Goal: Task Accomplishment & Management: Complete application form

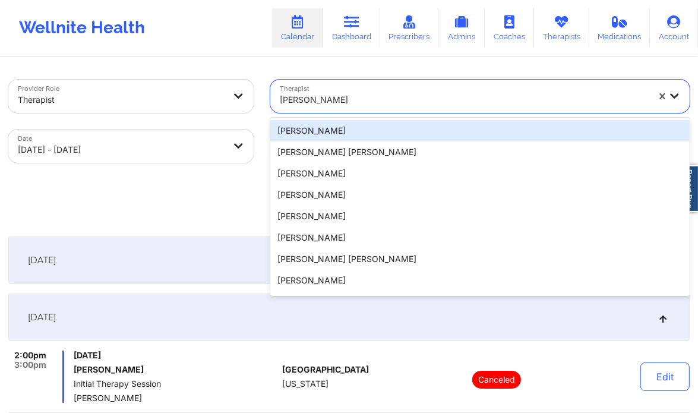
click at [383, 99] on div at bounding box center [464, 100] width 369 height 14
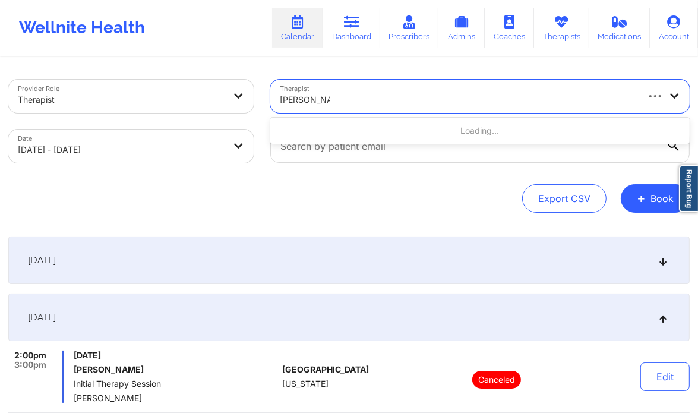
type input "Rene wiggins"
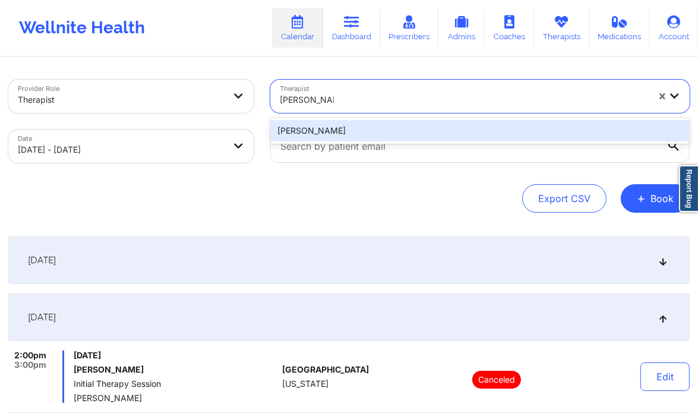
click at [348, 130] on div "Rene Wiggins" at bounding box center [480, 130] width 420 height 21
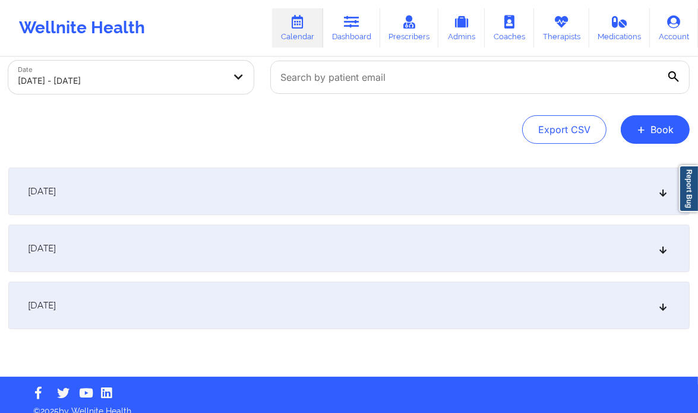
scroll to position [73, 0]
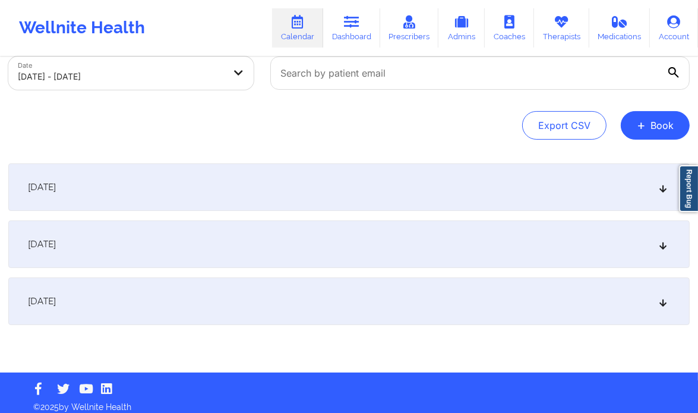
click at [650, 240] on div "October 8, 2025" at bounding box center [349, 245] width 682 height 48
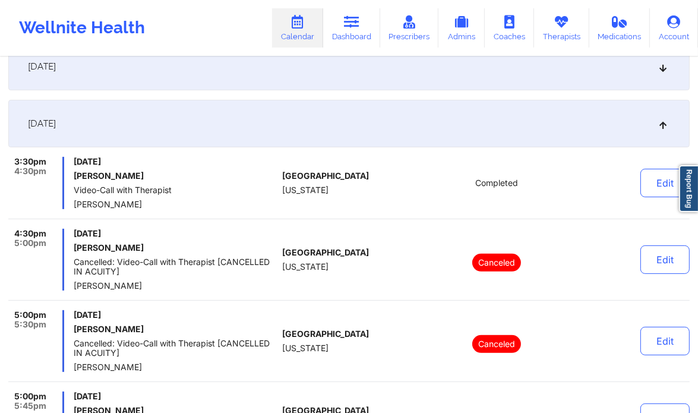
scroll to position [191, 0]
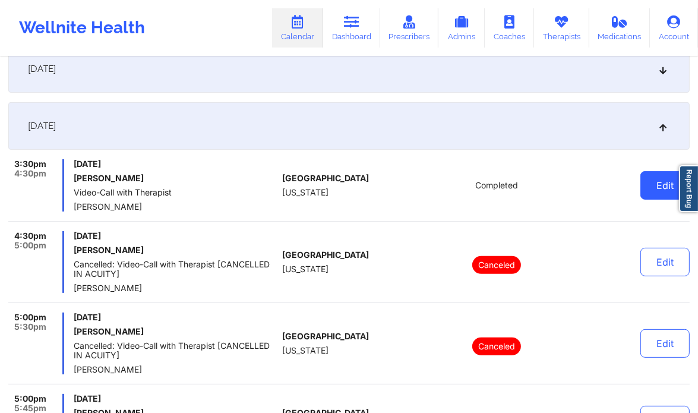
click at [656, 185] on button "Edit" at bounding box center [665, 185] width 49 height 29
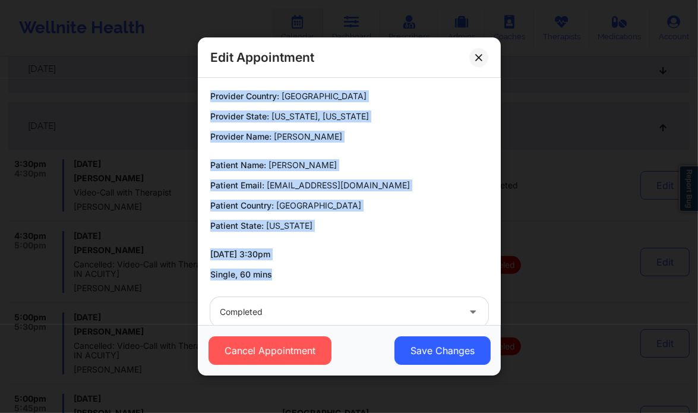
drag, startPoint x: 276, startPoint y: 272, endPoint x: 202, endPoint y: 92, distance: 194.3
click at [202, 92] on div "Provider Country: United States Provider State: Georgia, Alaska Provider Name: …" at bounding box center [349, 185] width 295 height 190
copy div "Provider Country: United States Provider State: Georgia, Alaska Provider Name: …"
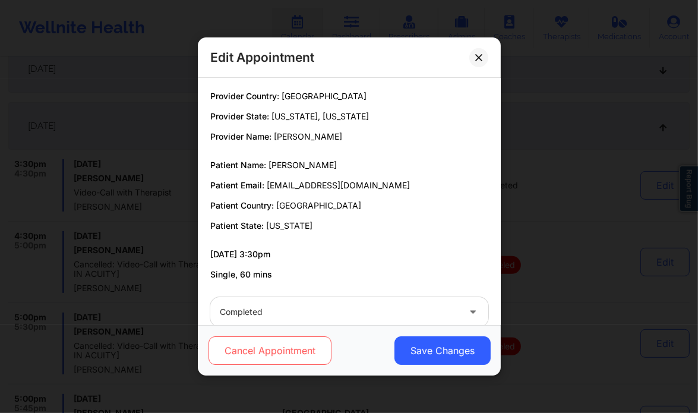
click at [272, 355] on button "Cancel Appointment" at bounding box center [269, 350] width 123 height 29
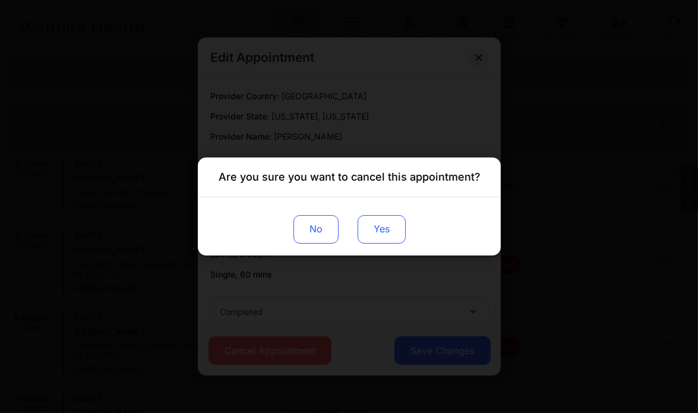
click at [388, 241] on button "Yes" at bounding box center [381, 229] width 48 height 29
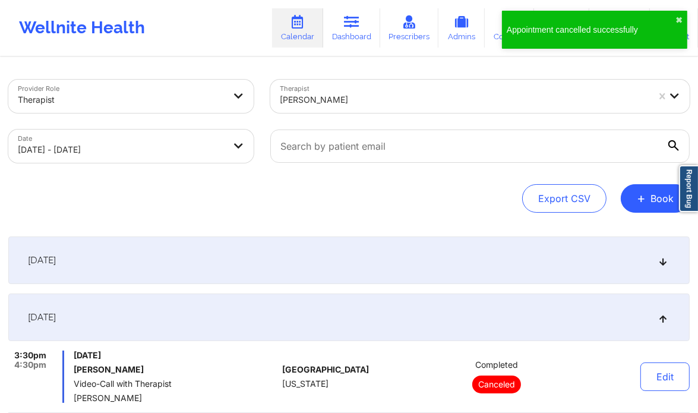
scroll to position [0, 0]
click at [653, 194] on button "+ Book" at bounding box center [655, 198] width 69 height 29
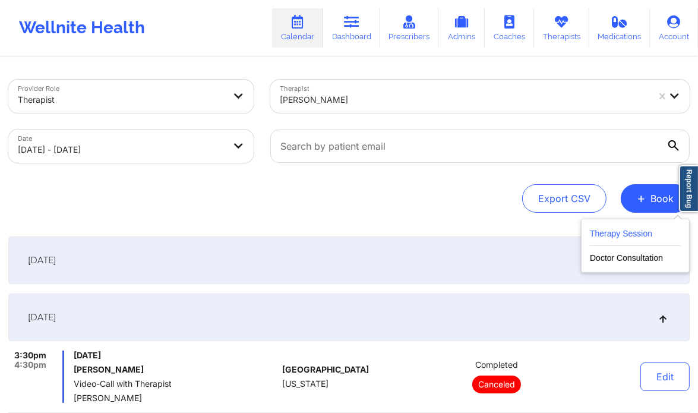
click at [611, 229] on button "Therapy Session" at bounding box center [635, 236] width 91 height 20
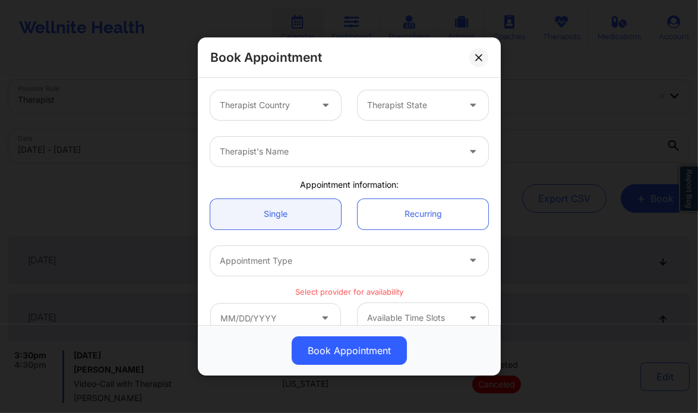
click at [292, 100] on div at bounding box center [266, 105] width 92 height 14
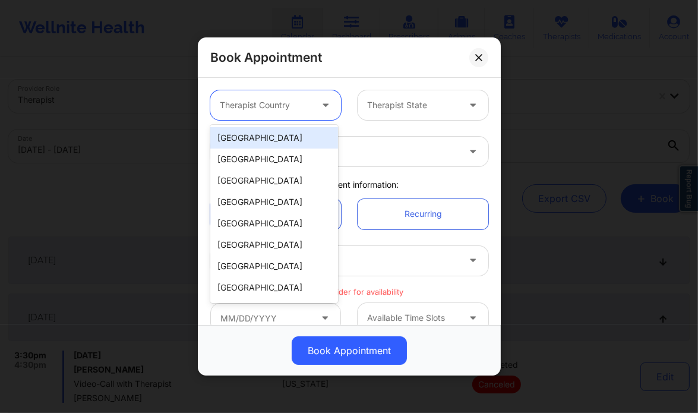
click at [273, 133] on div "[GEOGRAPHIC_DATA]" at bounding box center [274, 137] width 128 height 21
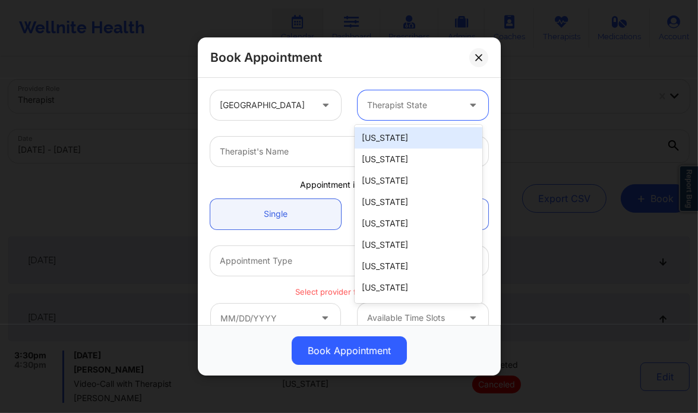
click at [392, 108] on div at bounding box center [413, 105] width 92 height 14
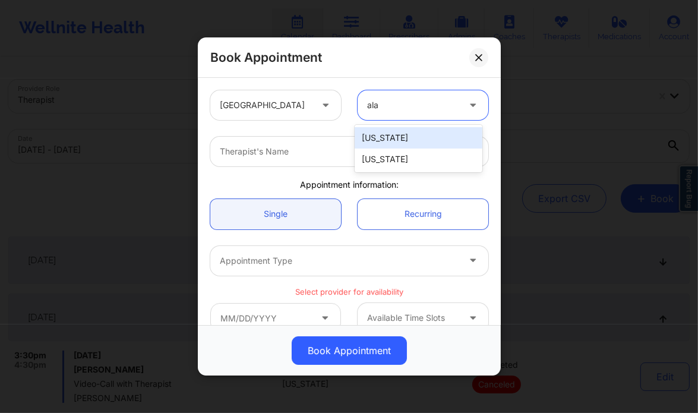
type input "alas"
click at [383, 140] on div "[US_STATE]" at bounding box center [419, 137] width 128 height 21
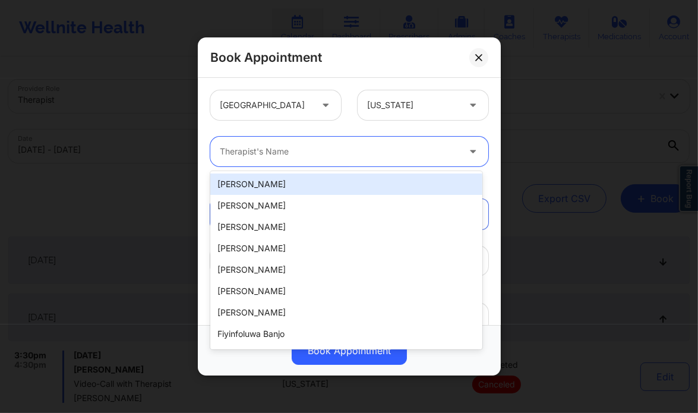
click at [311, 149] on div at bounding box center [339, 151] width 239 height 14
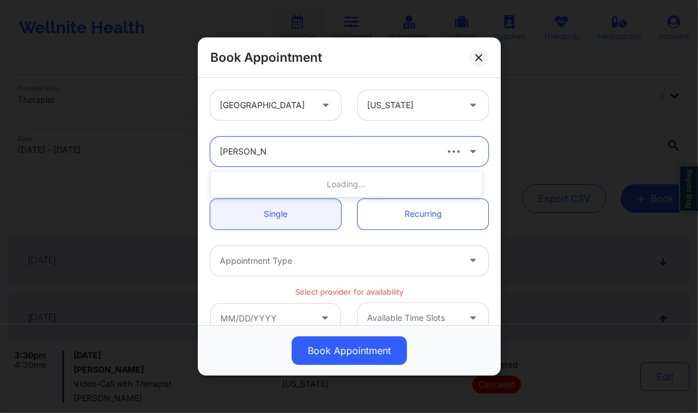
type input "rene wiggin"
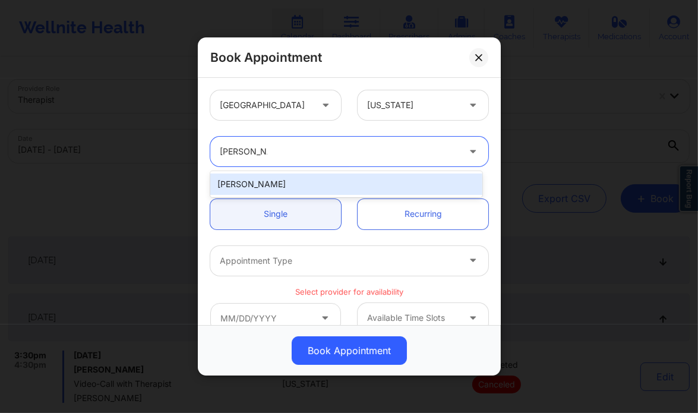
click at [297, 183] on div "Rene Wiggins" at bounding box center [346, 184] width 272 height 21
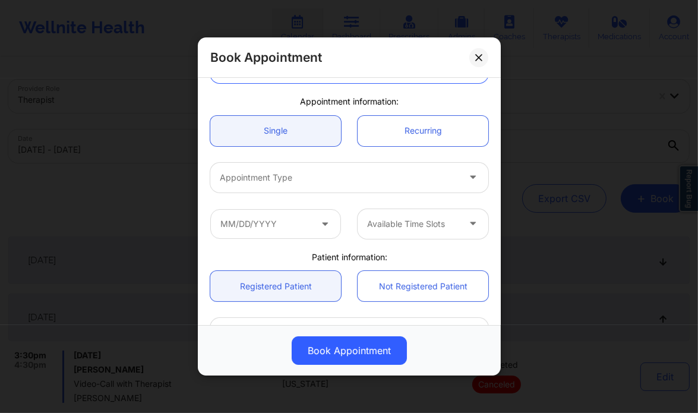
scroll to position [89, 0]
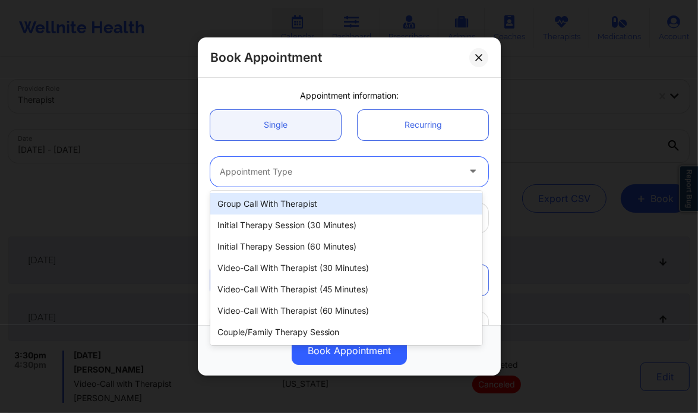
click at [292, 173] on div at bounding box center [339, 172] width 239 height 14
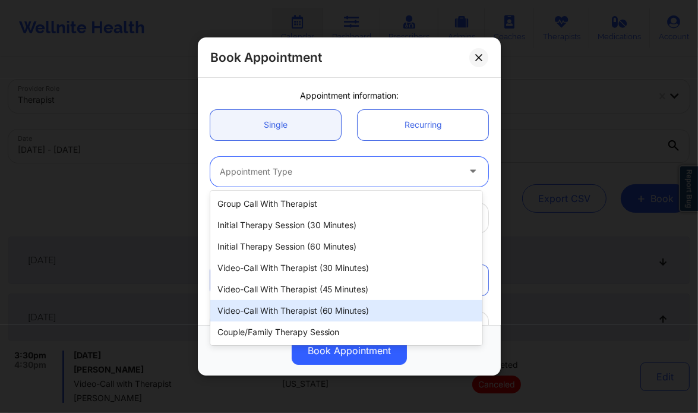
click at [326, 308] on div "Video-Call with Therapist (60 minutes)" at bounding box center [346, 310] width 272 height 21
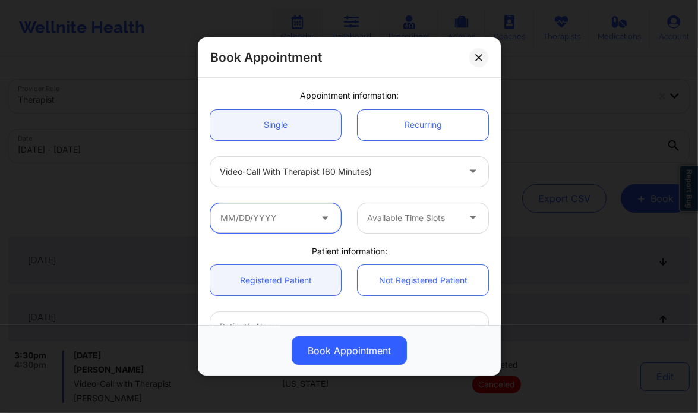
click at [280, 221] on input "text" at bounding box center [275, 218] width 131 height 30
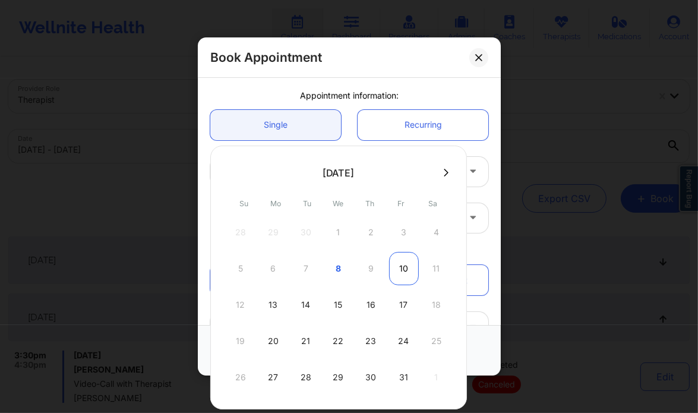
click at [401, 269] on div "10" at bounding box center [404, 268] width 30 height 33
type input "10/10/2025"
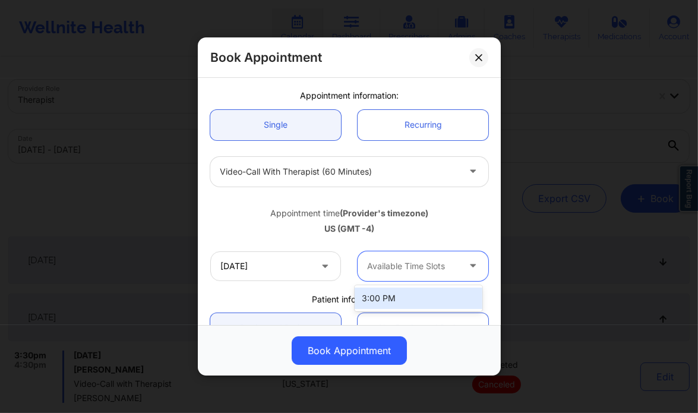
click at [416, 270] on div at bounding box center [413, 266] width 92 height 14
click at [403, 292] on div "3:00 PM" at bounding box center [419, 298] width 128 height 21
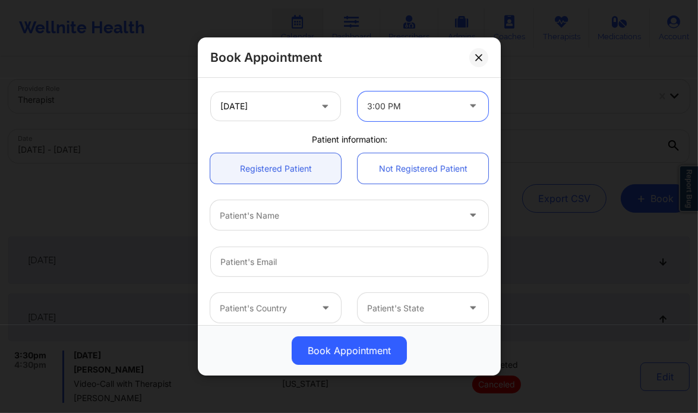
scroll to position [251, 0]
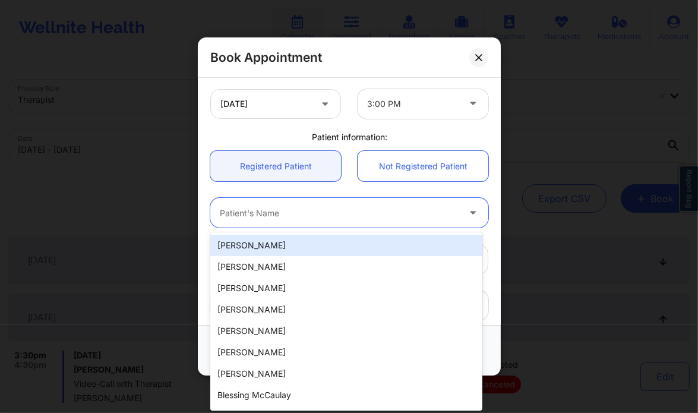
click at [293, 213] on div at bounding box center [339, 213] width 239 height 14
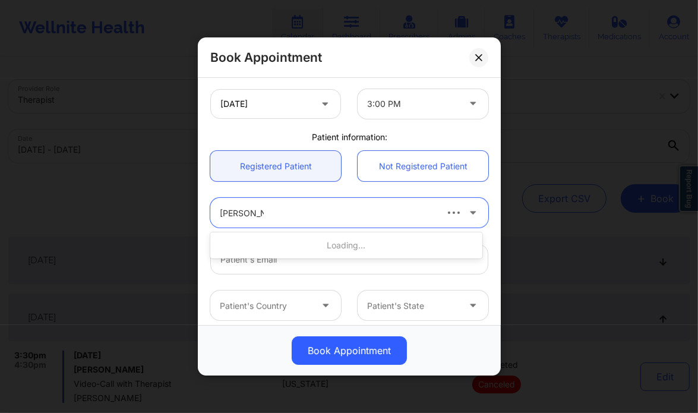
type input "Ashley smith"
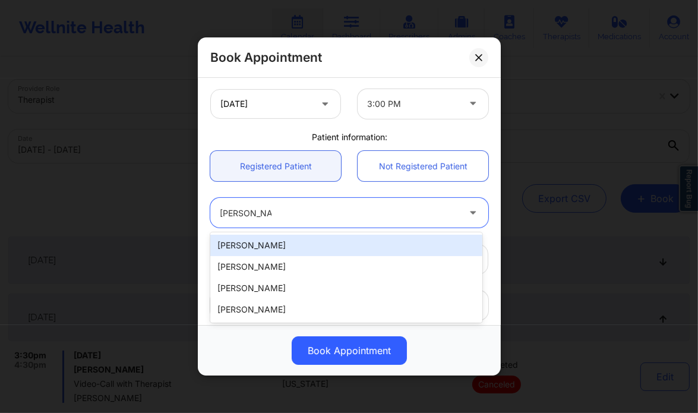
click at [306, 250] on div "Ashley Smith" at bounding box center [346, 245] width 272 height 21
type input "asmith19843@icloud.com"
type input "+1912-707-7060"
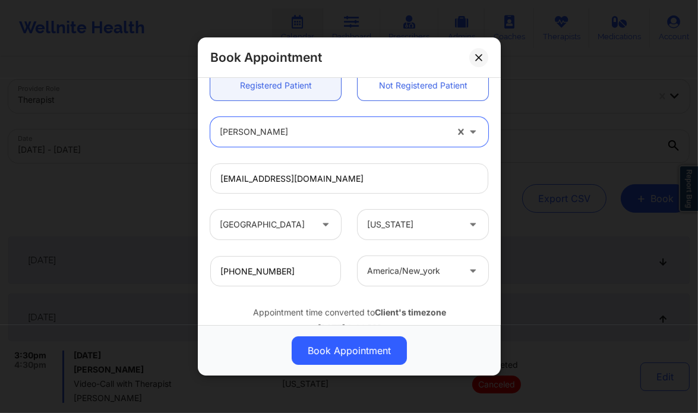
scroll to position [342, 0]
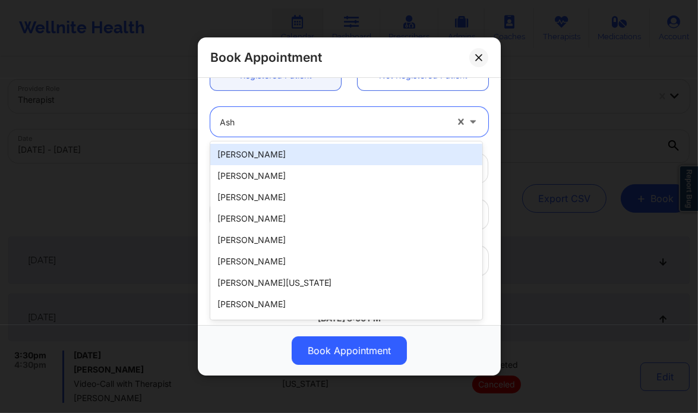
type input "Ash"
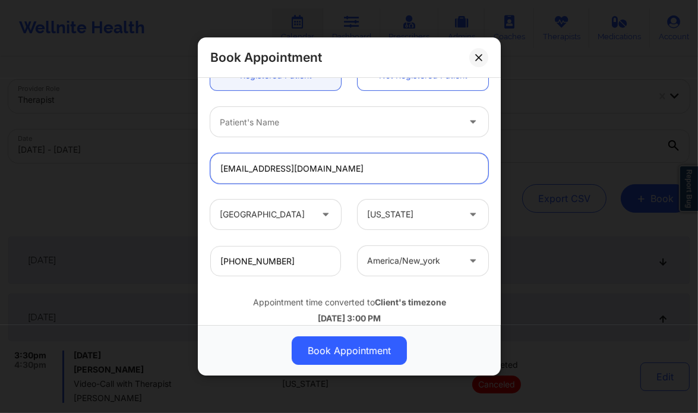
click at [368, 167] on input "asmith19843@icloud.com" at bounding box center [349, 168] width 278 height 30
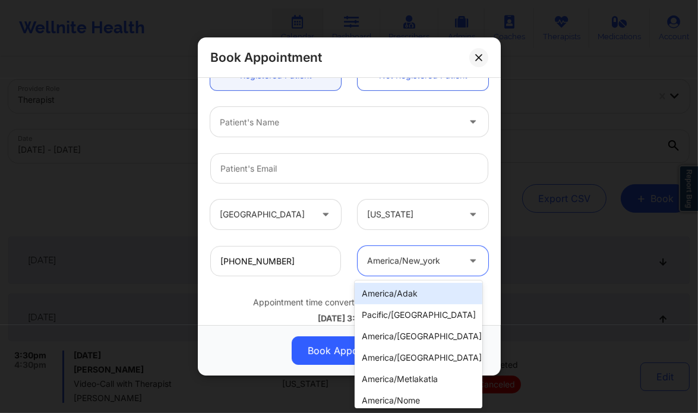
click at [416, 263] on div at bounding box center [413, 261] width 92 height 14
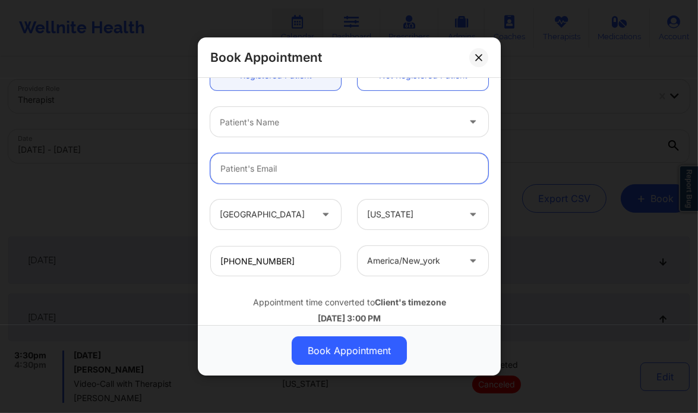
click at [254, 177] on input "email" at bounding box center [349, 168] width 278 height 30
click at [233, 168] on input "email" at bounding box center [349, 168] width 278 height 30
paste input ": asmith19843@icloud.com"
click at [225, 169] on input ": asmith19843@icloud.com" at bounding box center [349, 168] width 278 height 30
click at [351, 168] on input "asmith19843@icloud.com" at bounding box center [349, 168] width 278 height 30
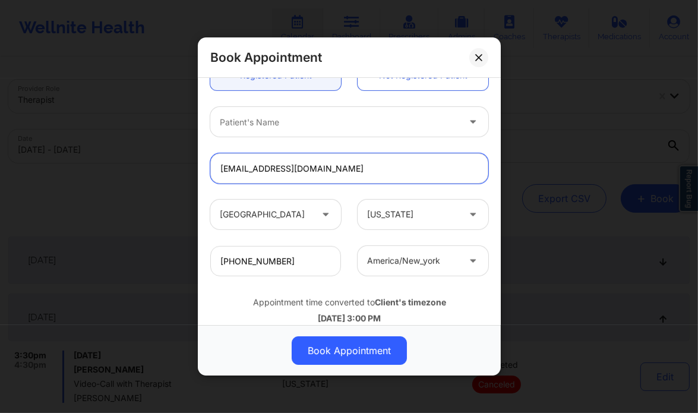
type input "asmith19843@icloud.com"
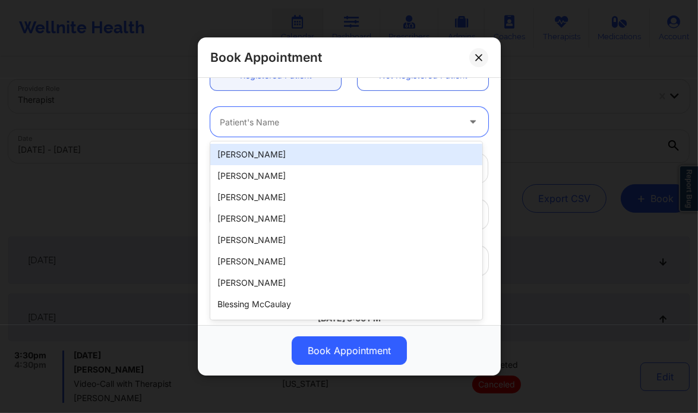
click at [284, 121] on div at bounding box center [339, 122] width 239 height 14
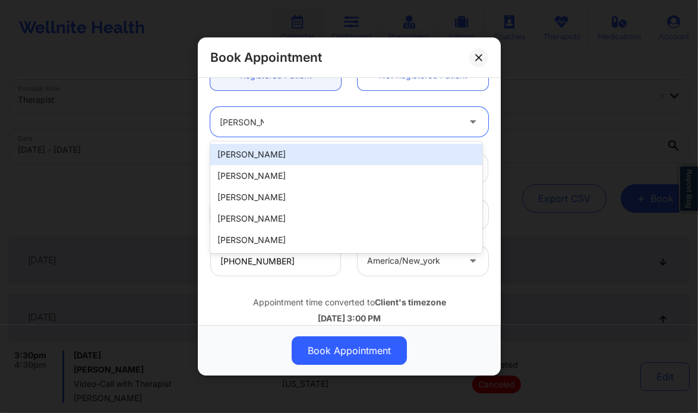
type input "Ashley smith"
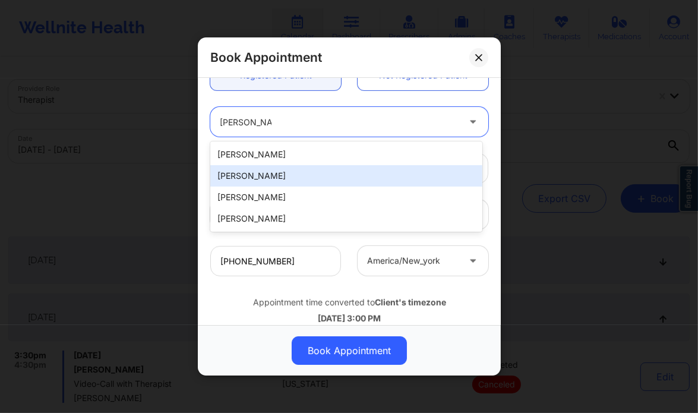
click at [289, 181] on div "Ashley Smith" at bounding box center [346, 175] width 272 height 21
type input "purpleash454@gmail.com"
type input "+19045541281"
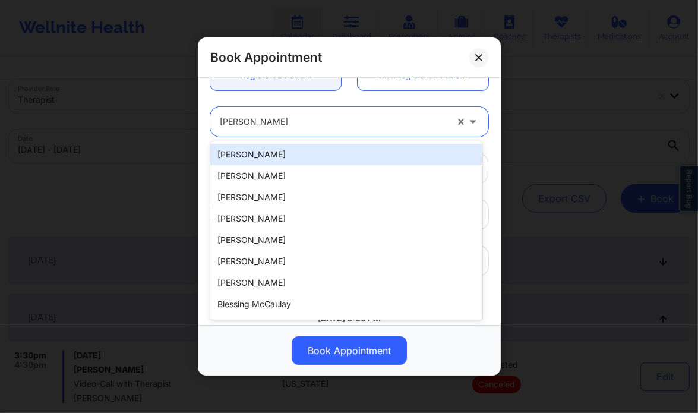
click at [272, 124] on div at bounding box center [333, 122] width 227 height 14
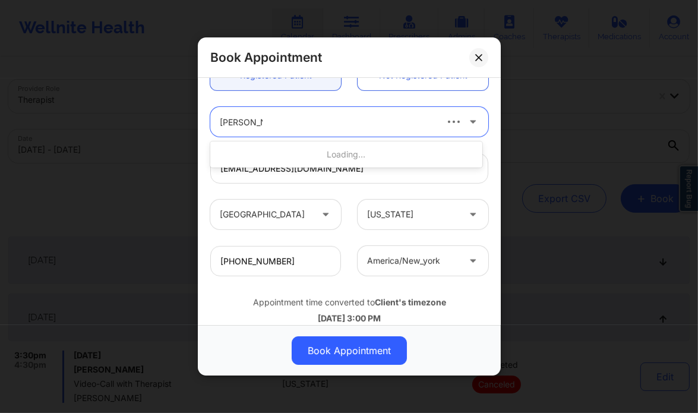
type input "ashley smith"
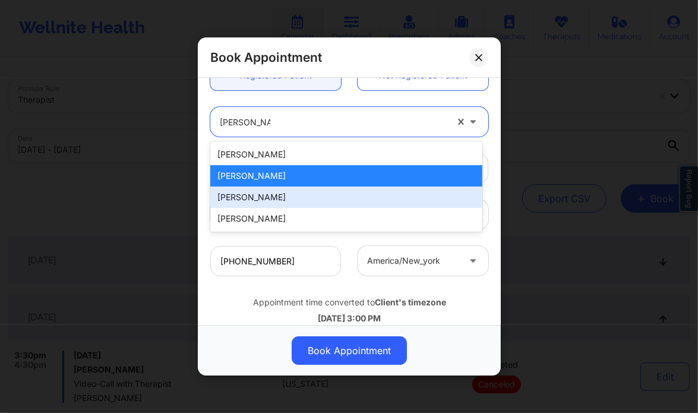
click at [269, 197] on div "Ashley Smith" at bounding box center [346, 197] width 272 height 21
type input "a.smith120107@yahoo.com"
type input "+1312-978-2746"
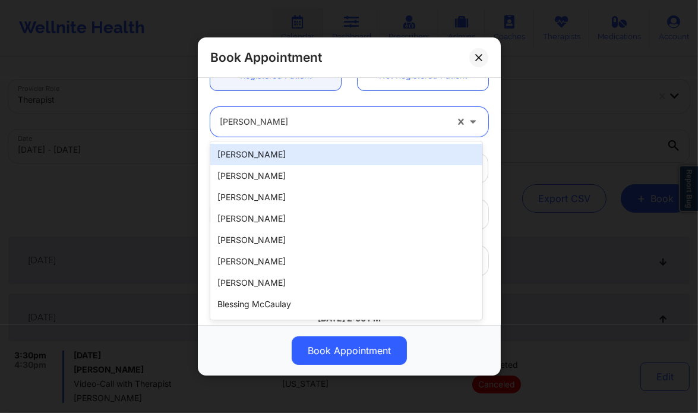
click at [292, 116] on div at bounding box center [333, 122] width 227 height 14
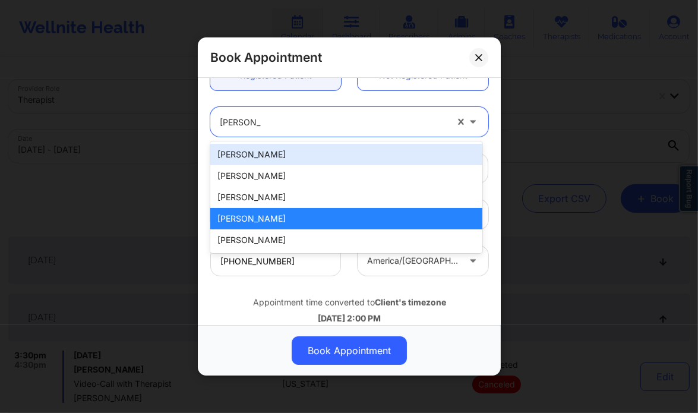
type input "ashley smi"
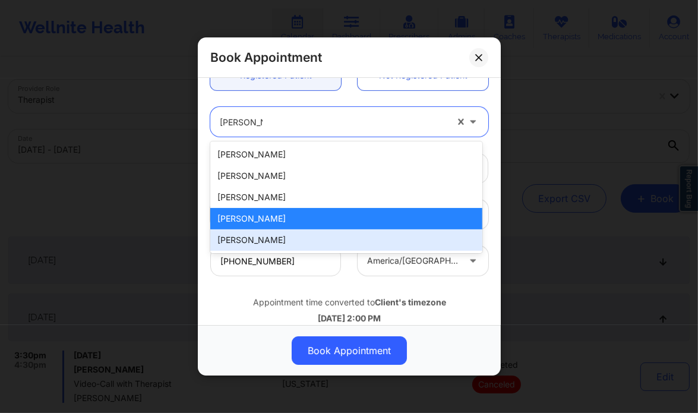
click at [283, 241] on div "Ashley smith" at bounding box center [346, 239] width 272 height 21
type input "asmith71070@gmail.com"
type input "+12532825084"
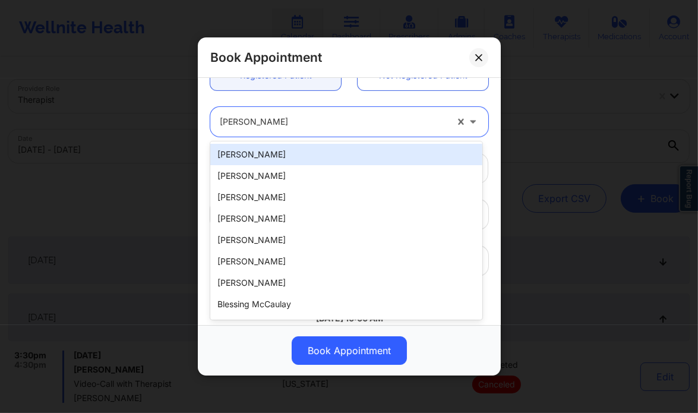
click at [289, 119] on div at bounding box center [333, 122] width 227 height 14
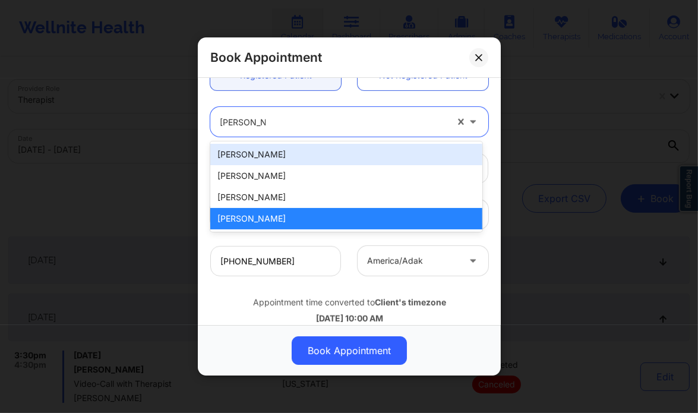
type input "ashley smith"
click at [292, 152] on div "Ashley Smith" at bounding box center [346, 154] width 272 height 21
type input "asmith19843@icloud.com"
type input "+1912-707-7060"
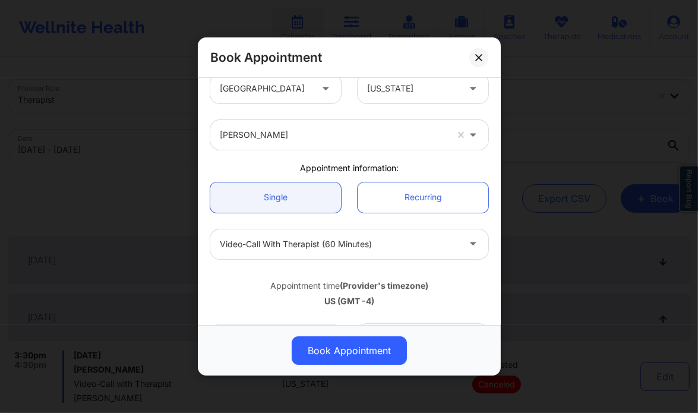
scroll to position [0, 0]
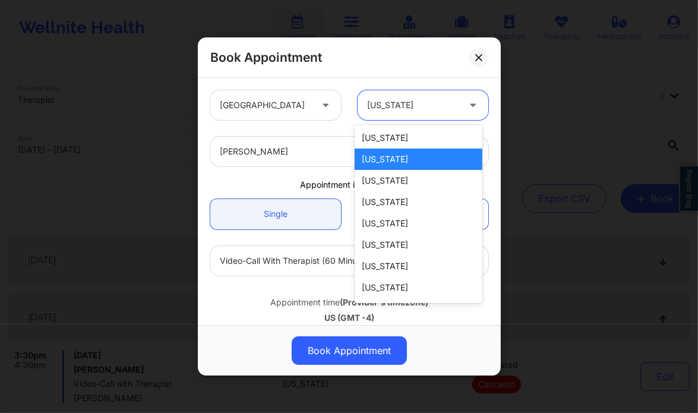
click at [395, 104] on div at bounding box center [413, 105] width 92 height 14
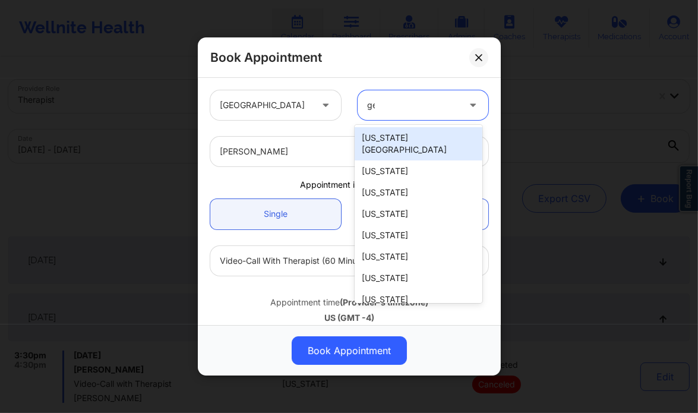
type input "geor"
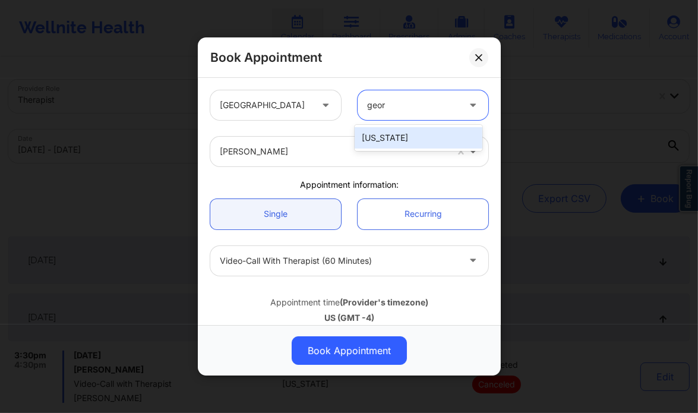
click at [410, 136] on div "[US_STATE]" at bounding box center [419, 137] width 128 height 21
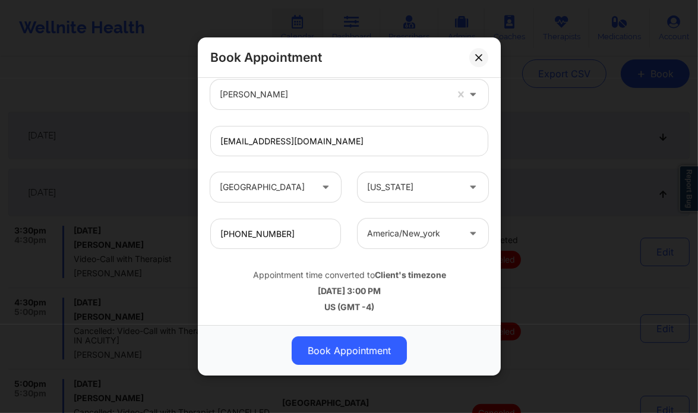
scroll to position [125, 0]
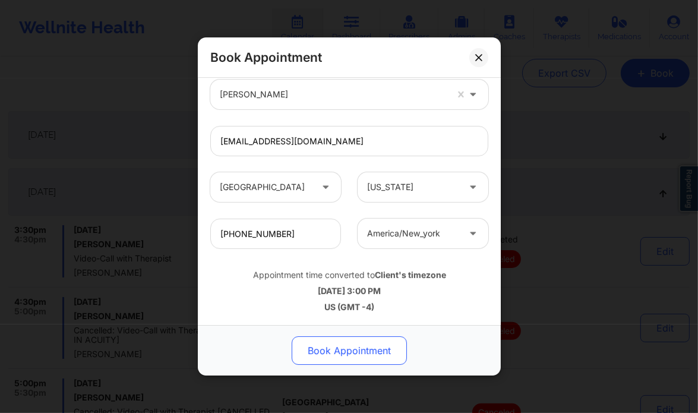
click at [320, 347] on button "Book Appointment" at bounding box center [349, 350] width 115 height 29
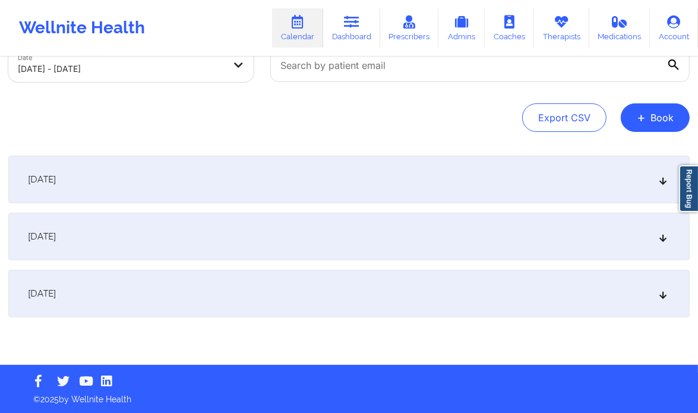
scroll to position [0, 0]
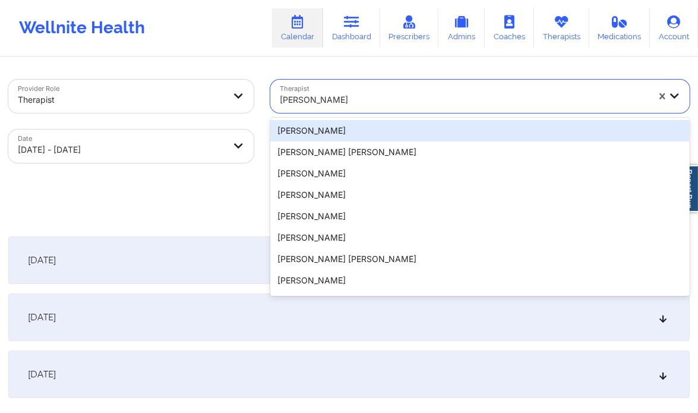
click at [360, 102] on div at bounding box center [464, 100] width 369 height 14
paste input "Brianna Mclaughlin"
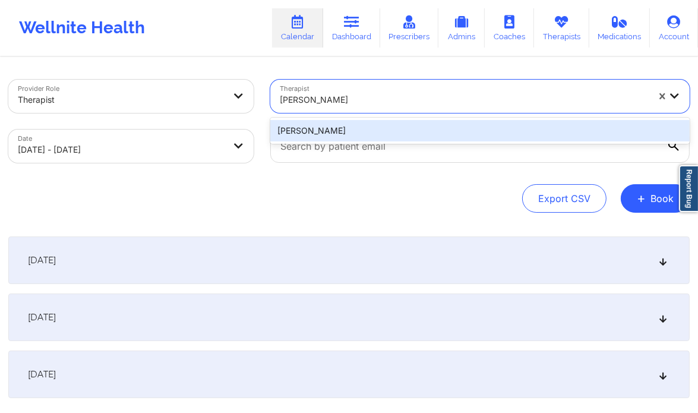
type input "Brianna Mclaughlin"
click at [356, 127] on div "Brianna Mclaughlin" at bounding box center [480, 130] width 420 height 21
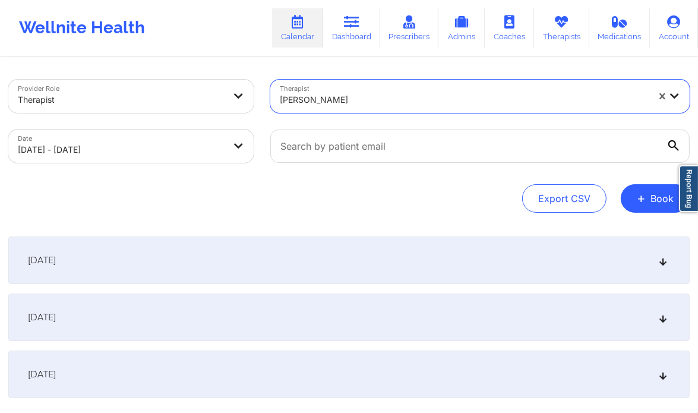
click at [194, 144] on body "Wellnite Health Calendar Dashboard Prescribers Admins Coaches Therapists Medica…" at bounding box center [349, 206] width 698 height 413
select select "2025-9"
select select "2025-10"
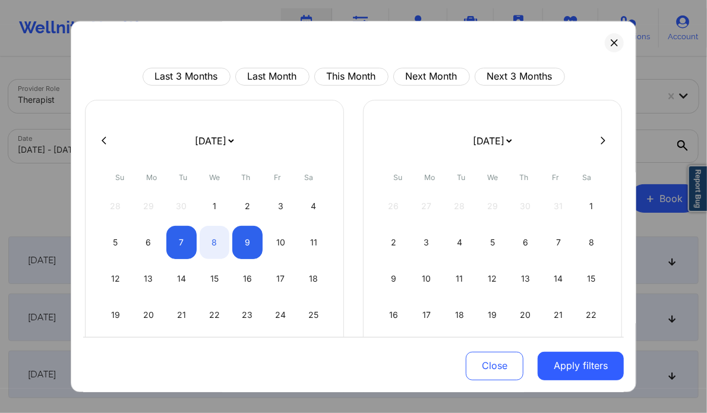
click at [597, 137] on button at bounding box center [603, 141] width 12 height 10
select select "2025-10"
select select "2025-11"
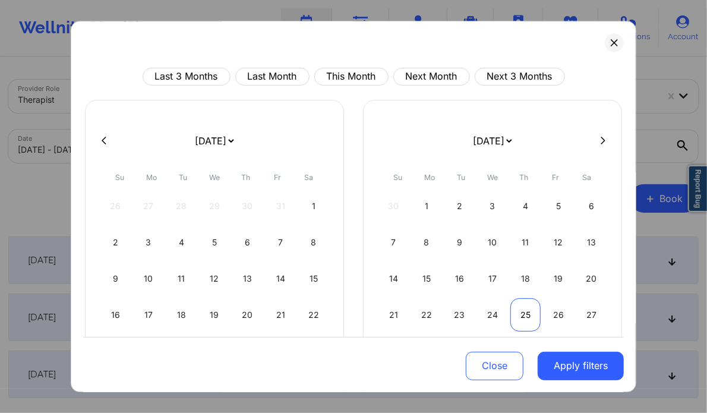
click at [518, 307] on div "25" at bounding box center [526, 314] width 30 height 33
select select "2025-11"
select select "2026-0"
select select "2025-11"
select select "2026-0"
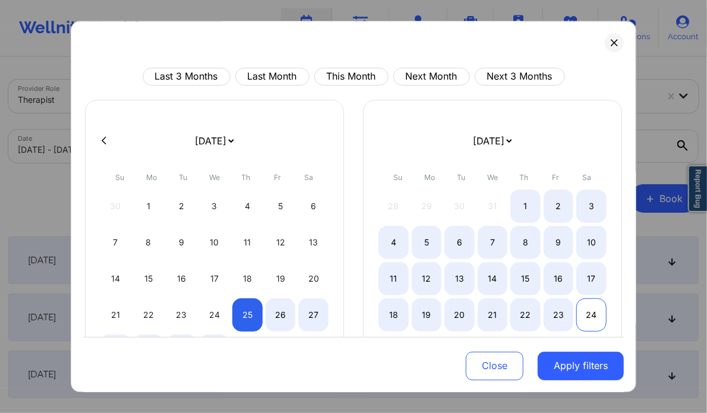
select select "2025-11"
select select "2026-0"
select select "2025-11"
select select "2026-0"
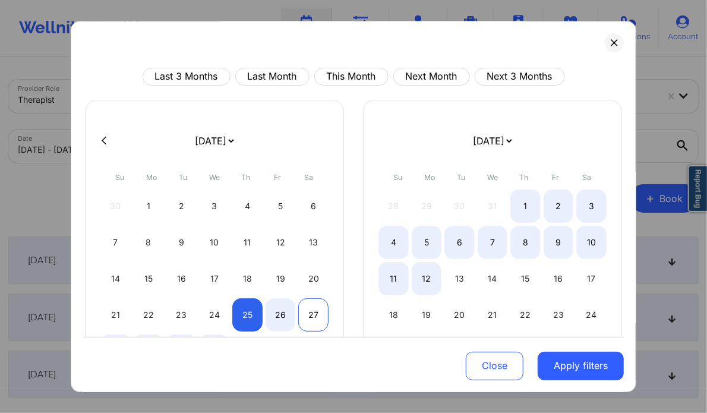
select select "2025-11"
select select "2026-0"
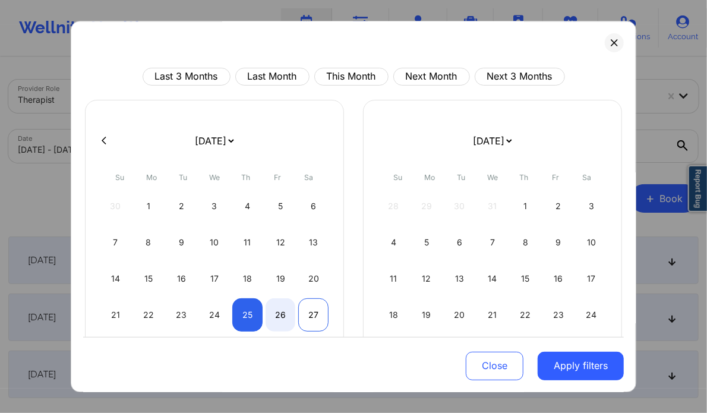
click at [306, 311] on div "27" at bounding box center [313, 314] width 30 height 33
select select "2025-11"
select select "2026-0"
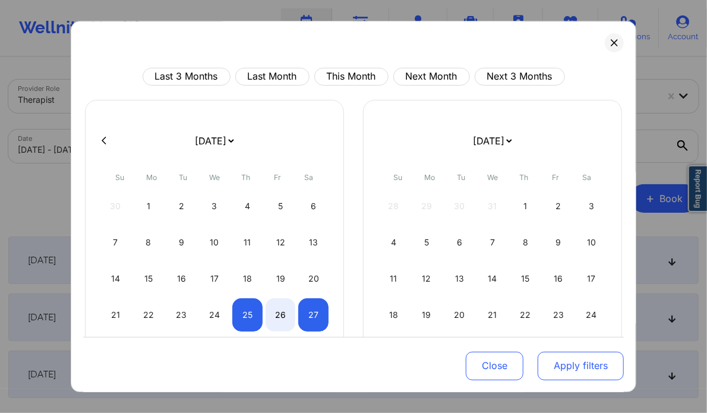
click at [584, 365] on button "Apply filters" at bounding box center [581, 365] width 86 height 29
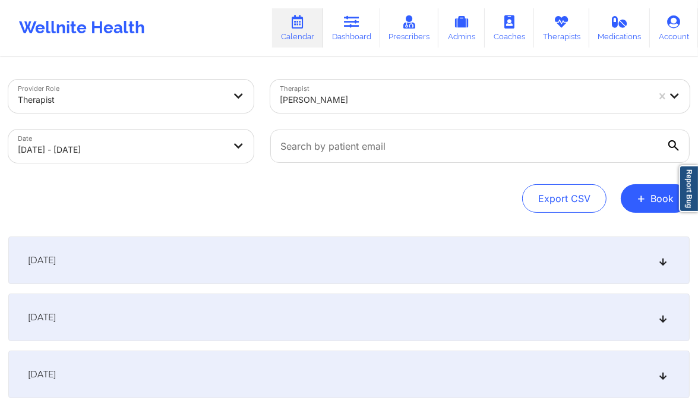
click at [371, 332] on div "December 26, 2025" at bounding box center [349, 318] width 682 height 48
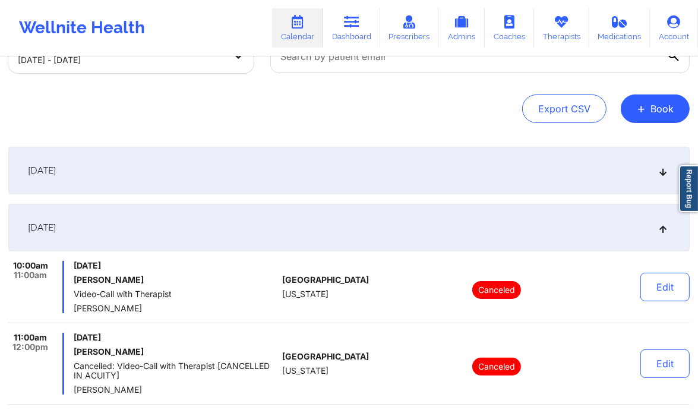
scroll to position [84, 0]
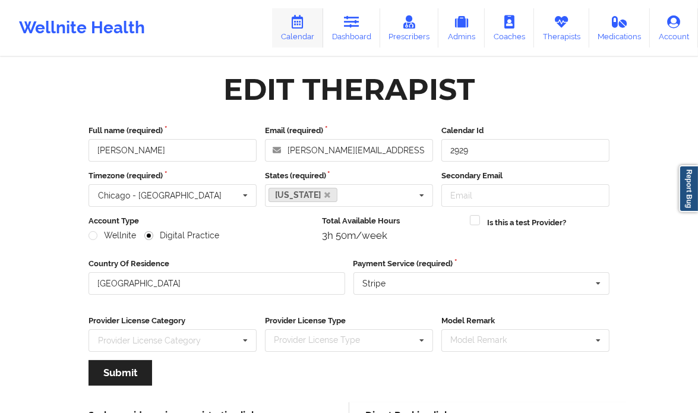
click at [295, 20] on icon at bounding box center [297, 21] width 15 height 13
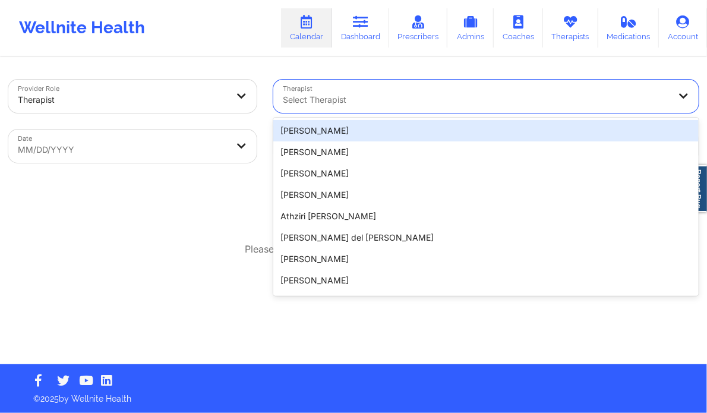
click at [390, 93] on div at bounding box center [476, 100] width 386 height 14
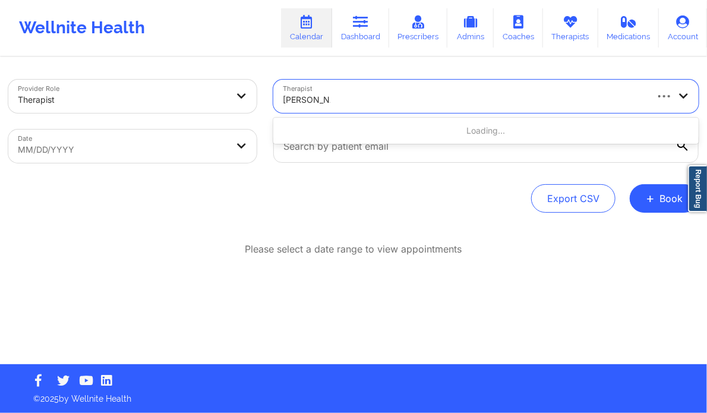
type input "rene wiggins"
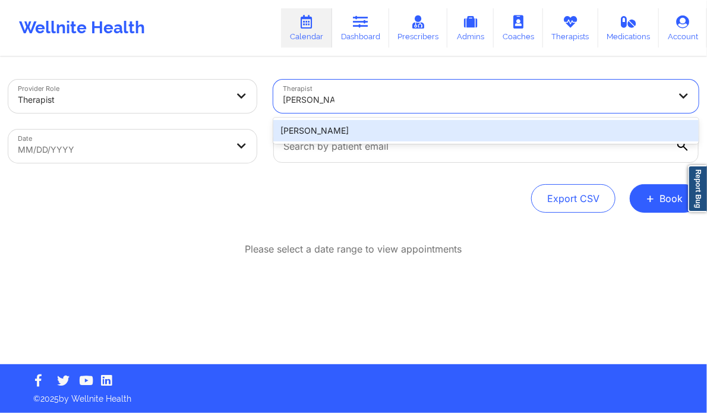
click at [379, 132] on div "Rene Wiggins" at bounding box center [486, 130] width 426 height 21
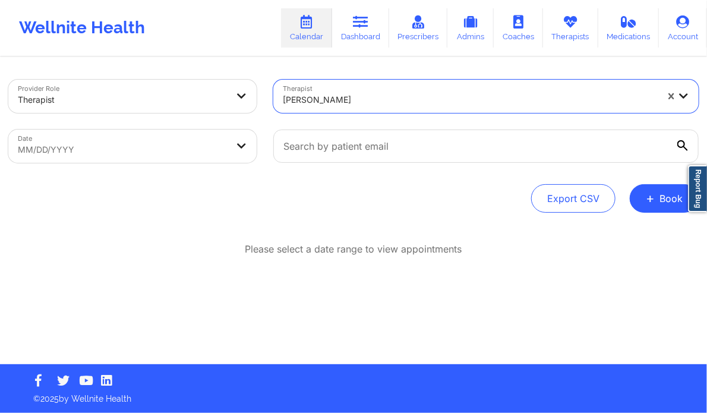
click at [149, 146] on body "Wellnite Health Calendar Dashboard Prescribers Admins Coaches Therapists Medica…" at bounding box center [353, 206] width 707 height 413
select select "2025-8"
select select "2025-9"
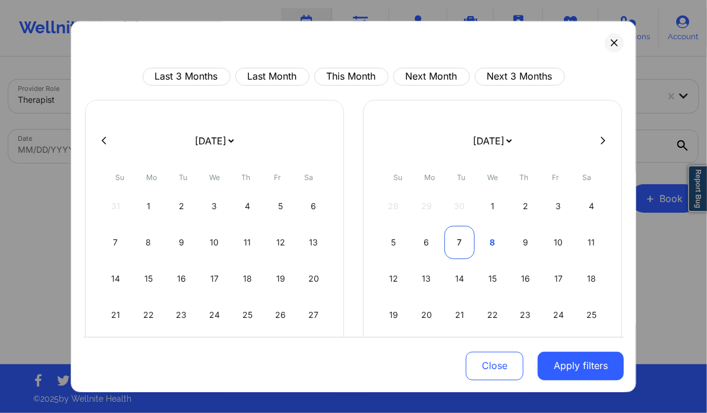
click at [467, 239] on div "7" at bounding box center [460, 242] width 30 height 33
select select "2025-9"
select select "2025-10"
select select "2025-9"
select select "2025-10"
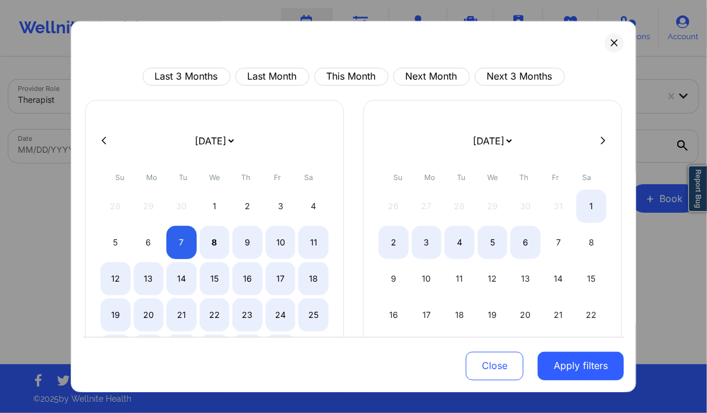
select select "2025-9"
select select "2025-10"
select select "2025-9"
select select "2025-10"
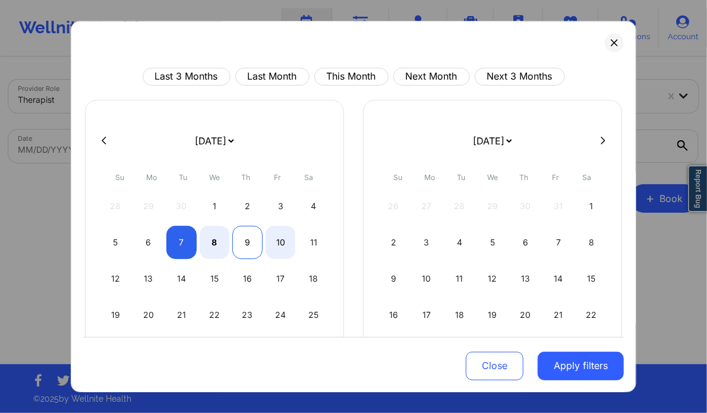
select select "2025-9"
select select "2025-10"
click at [249, 232] on div "9" at bounding box center [247, 242] width 30 height 33
select select "2025-9"
select select "2025-10"
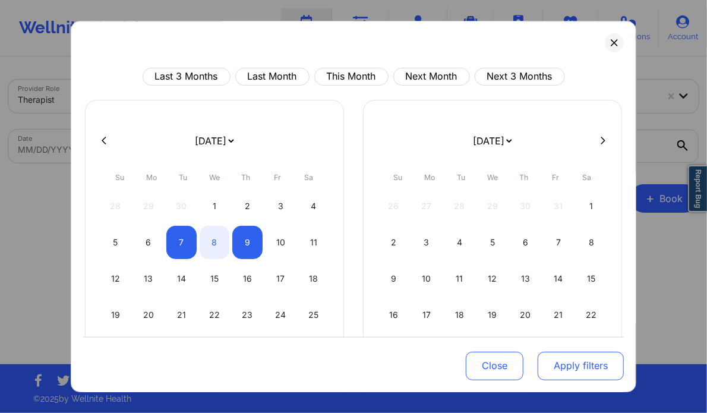
click at [572, 370] on button "Apply filters" at bounding box center [581, 365] width 86 height 29
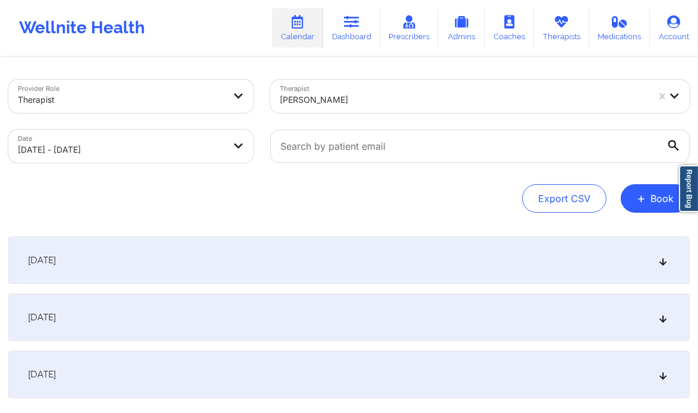
click at [663, 324] on div "October 8, 2025" at bounding box center [349, 318] width 682 height 48
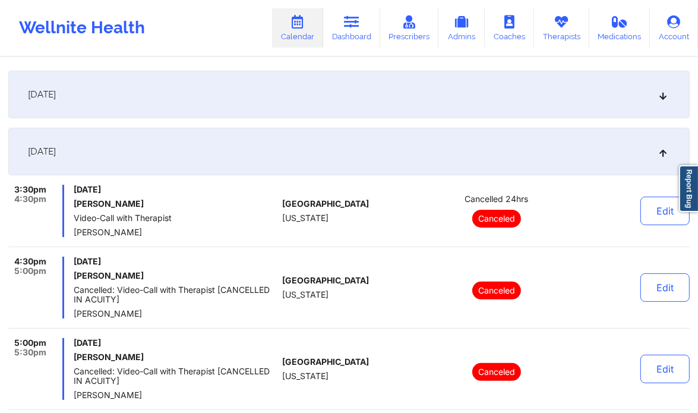
scroll to position [166, 0]
click at [646, 213] on button "Edit" at bounding box center [665, 210] width 49 height 29
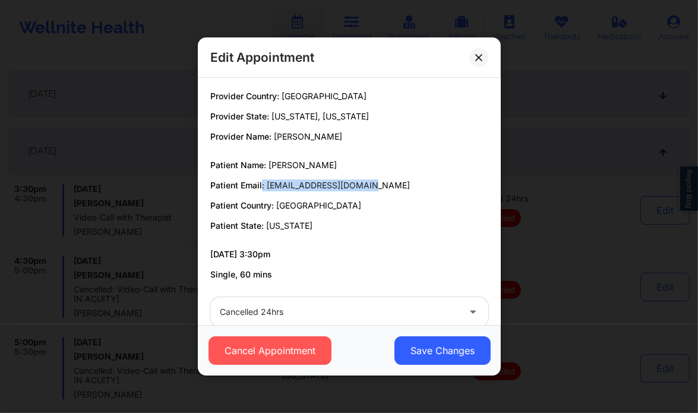
drag, startPoint x: 367, startPoint y: 184, endPoint x: 262, endPoint y: 182, distance: 105.8
click at [262, 182] on p "Patient Email: asmith19843@icloud.com" at bounding box center [349, 186] width 278 height 12
copy p ": asmith19843@icloud.com"
